Goal: Entertainment & Leisure: Consume media (video, audio)

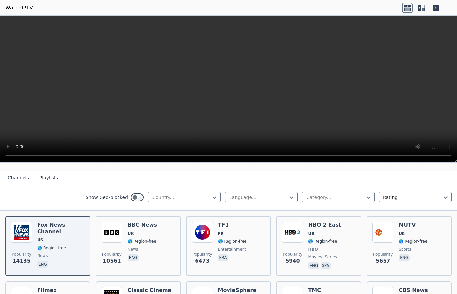
scroll to position [74, 0]
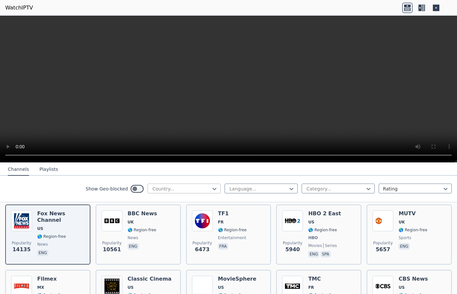
click at [192, 189] on div at bounding box center [181, 188] width 59 height 7
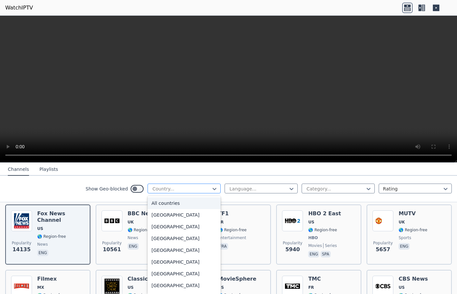
click at [192, 189] on div at bounding box center [181, 188] width 59 height 7
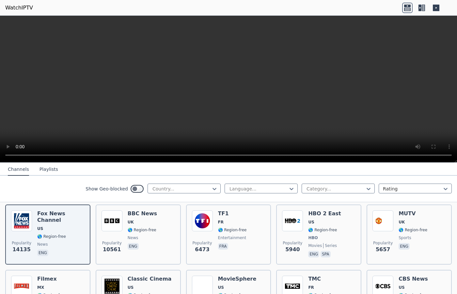
click at [337, 200] on div "Show Geo-blocked Country... Language... Category... Rating" at bounding box center [228, 189] width 457 height 26
click at [343, 190] on div at bounding box center [335, 188] width 59 height 7
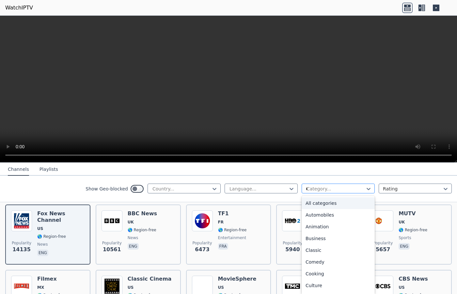
type input "***"
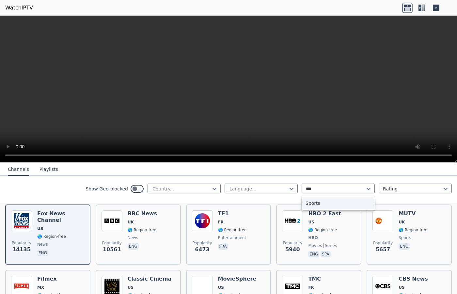
click at [344, 196] on div "Sports" at bounding box center [338, 203] width 73 height 14
click at [345, 199] on div "Sports" at bounding box center [338, 203] width 73 height 12
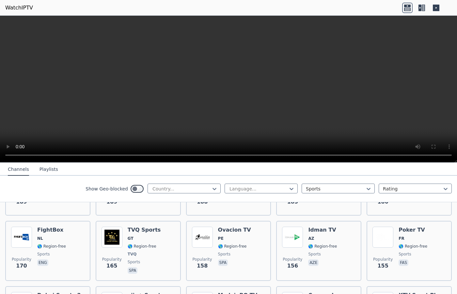
scroll to position [843, 0]
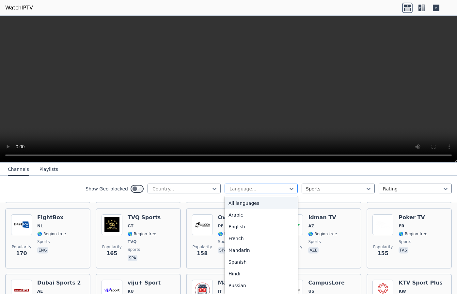
click at [275, 188] on div at bounding box center [258, 188] width 59 height 7
click at [234, 227] on div "English" at bounding box center [261, 227] width 73 height 12
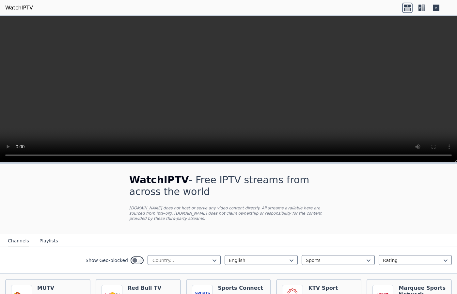
drag, startPoint x: 186, startPoint y: 188, endPoint x: 205, endPoint y: 245, distance: 60.2
click at [205, 245] on nav "Channels Playlists" at bounding box center [228, 240] width 457 height 13
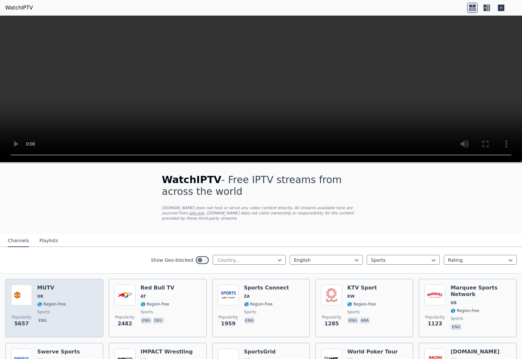
click at [70, 293] on div "Popularity 5657 MUTV [GEOGRAPHIC_DATA] 🌎 Region-free sports eng" at bounding box center [54, 308] width 86 height 47
